Goal: Navigation & Orientation: Find specific page/section

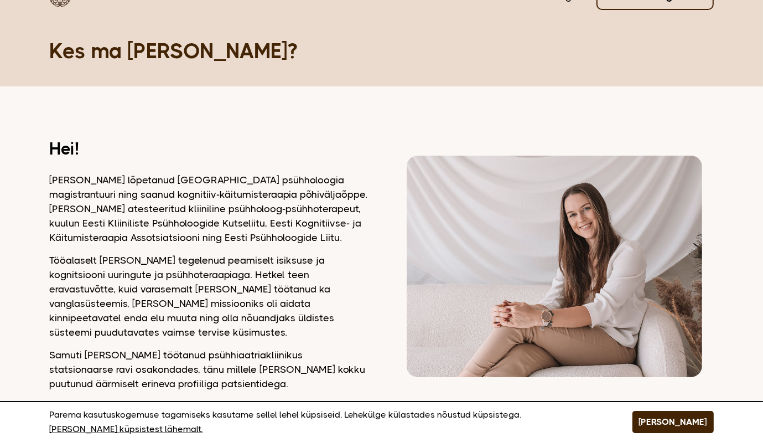
scroll to position [31, 0]
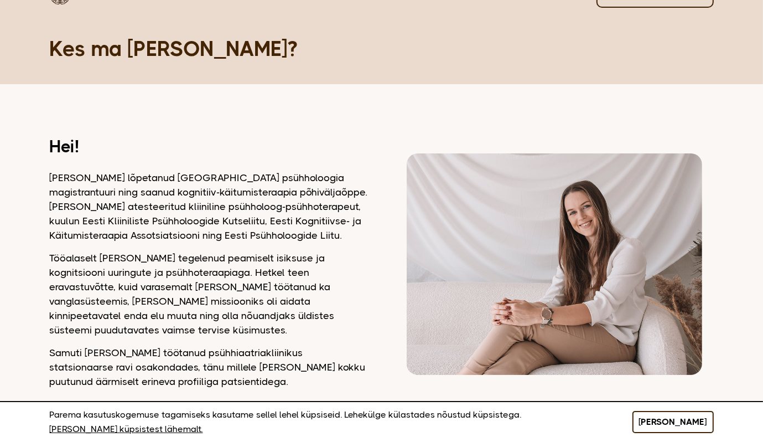
click at [673, 421] on button "[PERSON_NAME]" at bounding box center [673, 422] width 81 height 22
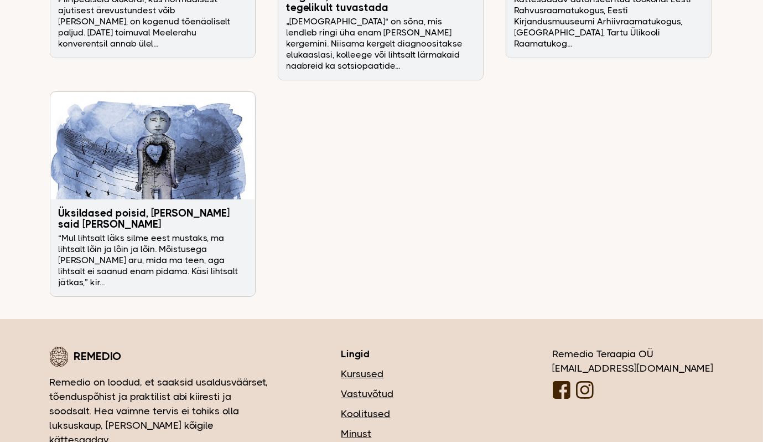
scroll to position [3703, 0]
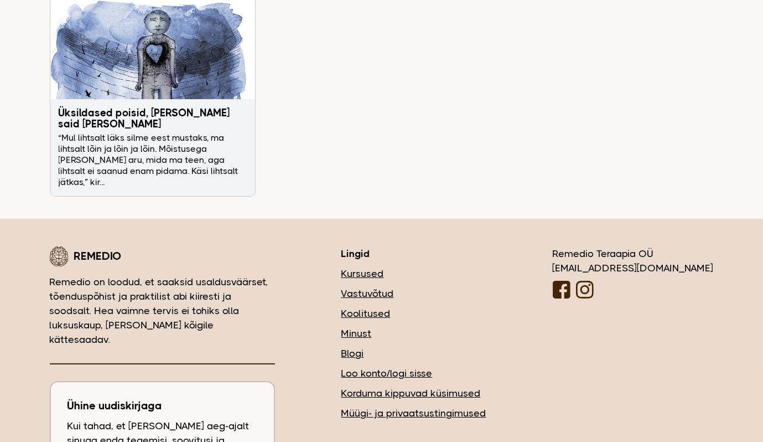
click at [445, 286] on link "Vastuvõtud" at bounding box center [414, 293] width 145 height 14
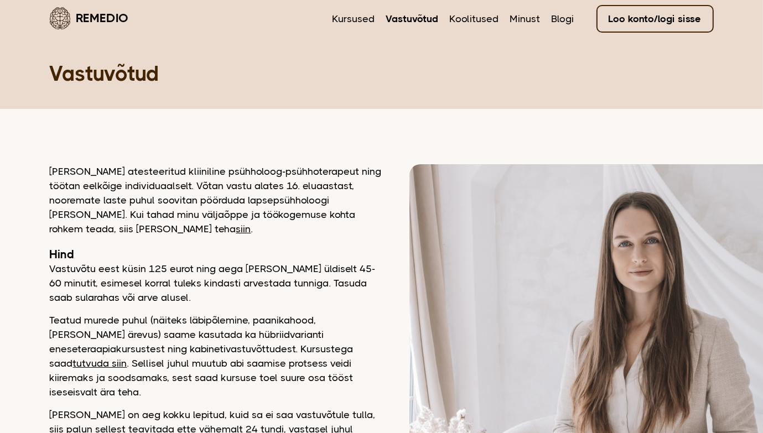
scroll to position [7, 0]
click at [359, 17] on link "Kursused" at bounding box center [354, 18] width 43 height 14
